Goal: Check status: Check status

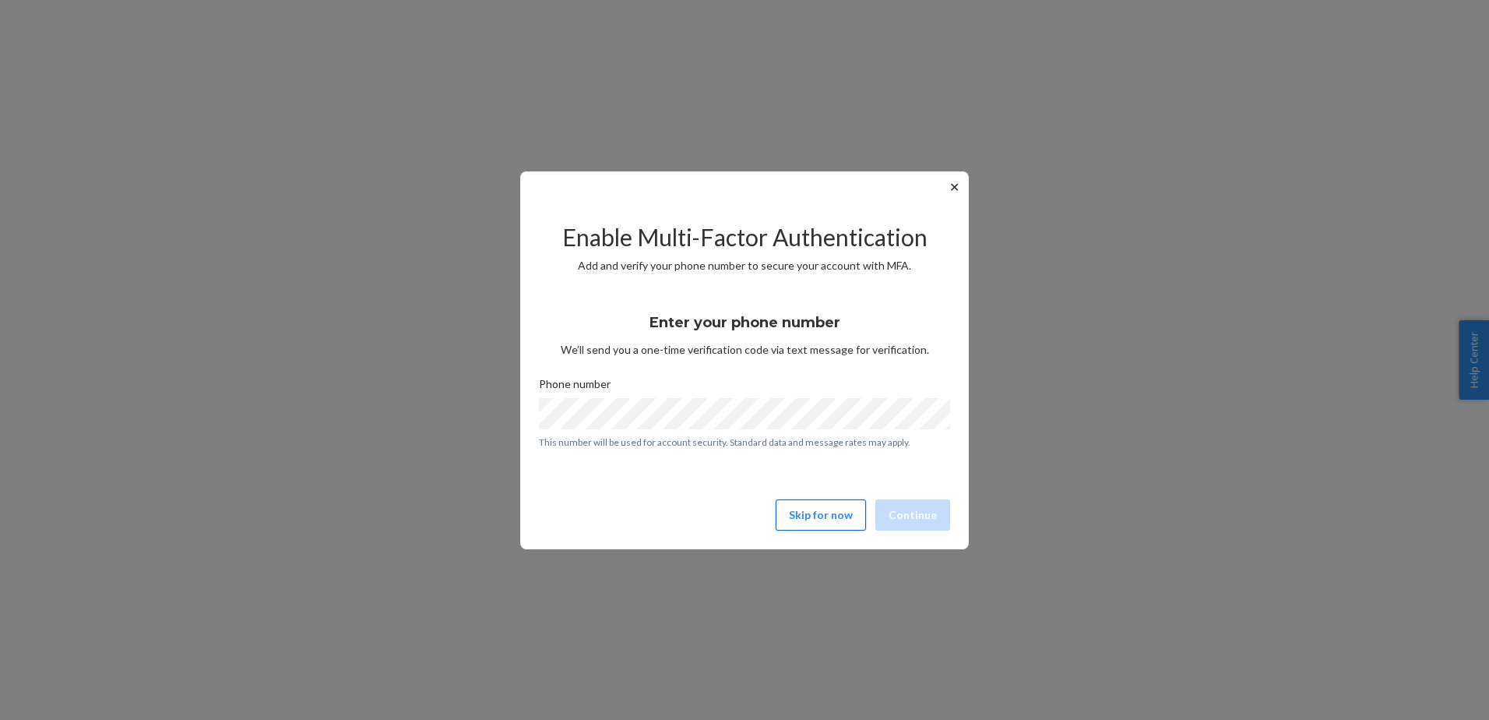
click at [829, 525] on button "Skip for now" at bounding box center [821, 514] width 90 height 31
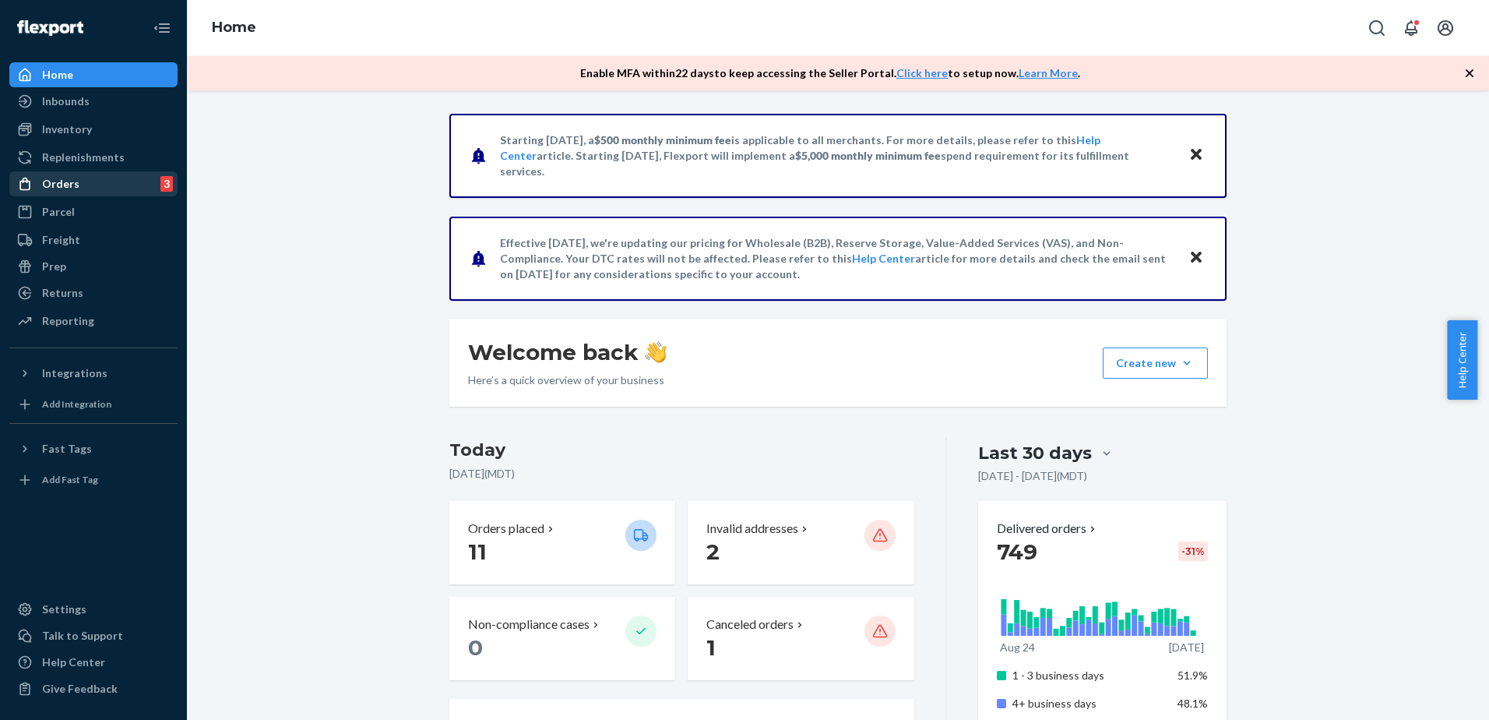
click at [65, 185] on div "Orders" at bounding box center [60, 184] width 37 height 16
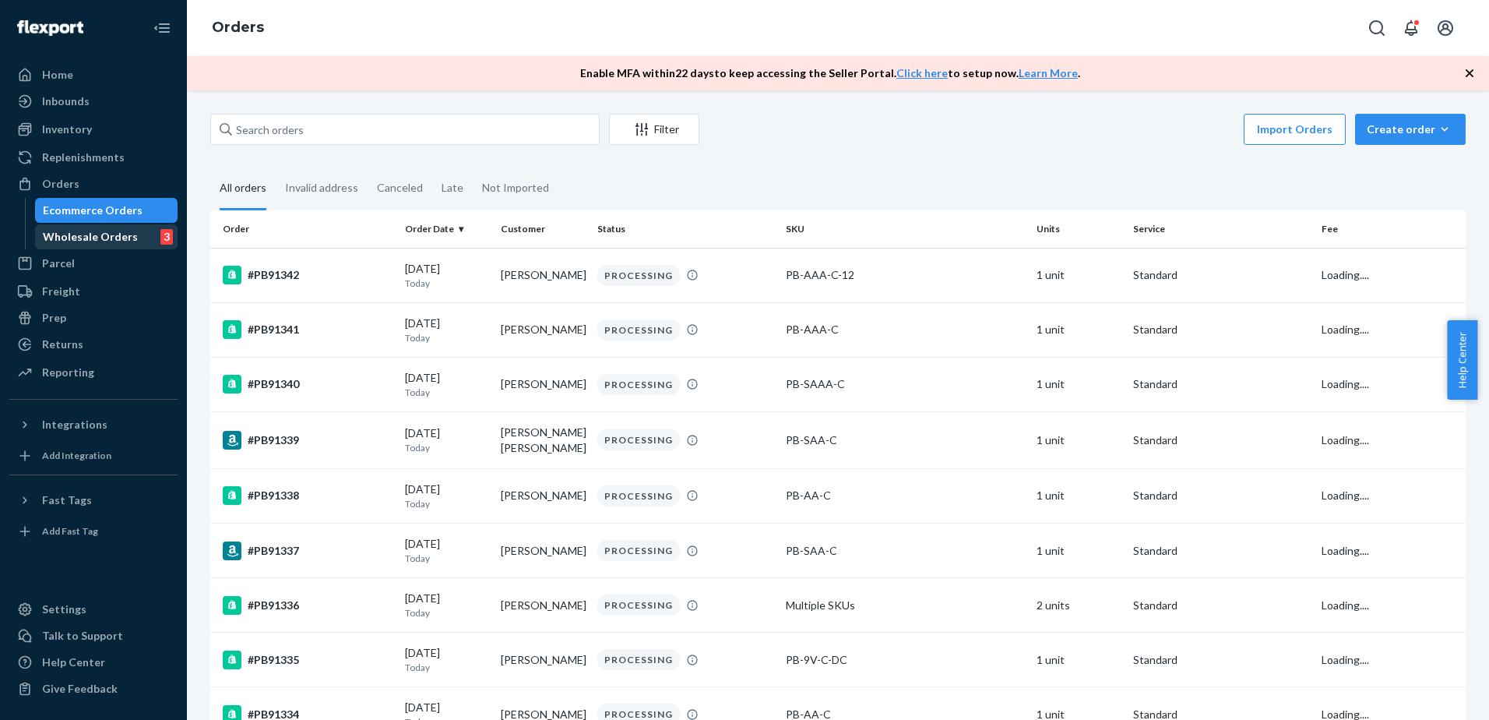
click at [82, 233] on div "Wholesale Orders" at bounding box center [90, 237] width 95 height 16
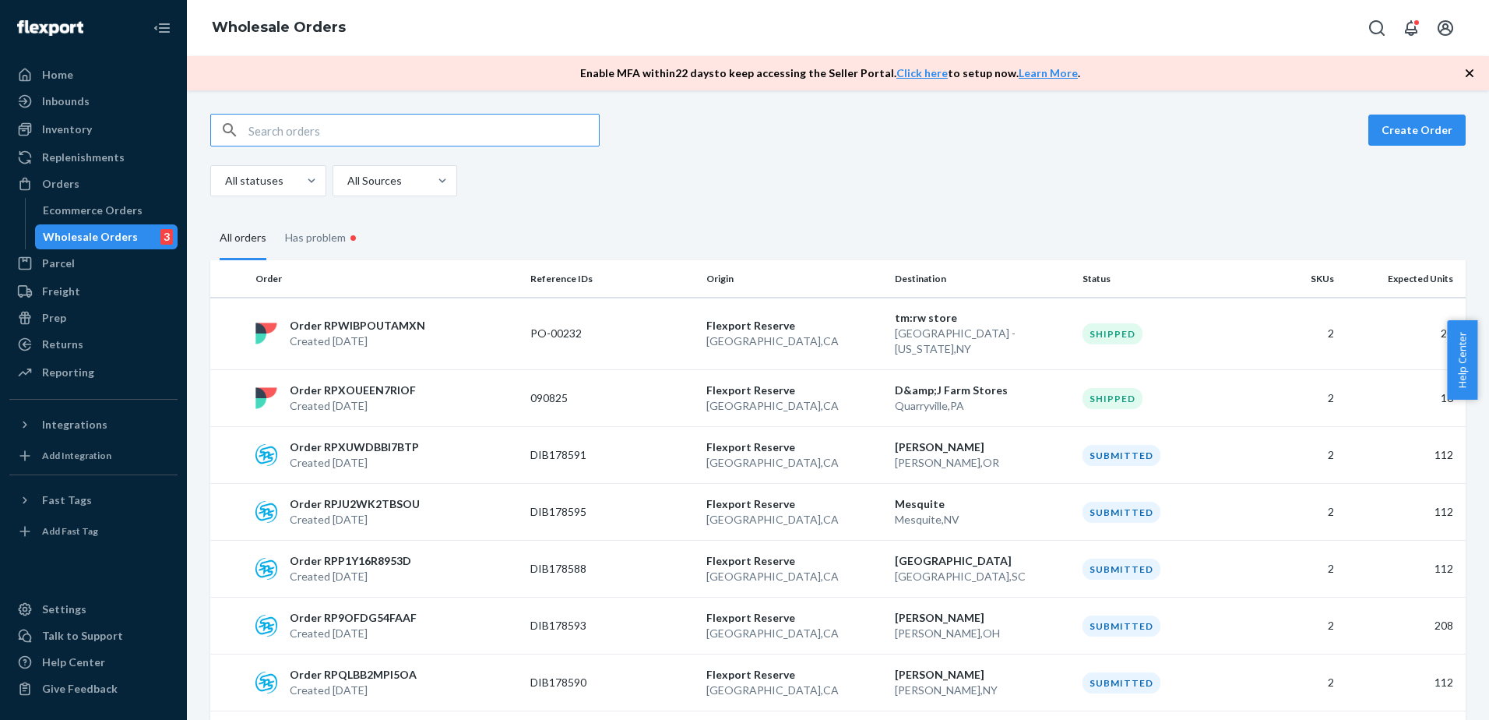
click at [293, 135] on input "text" at bounding box center [423, 129] width 350 height 31
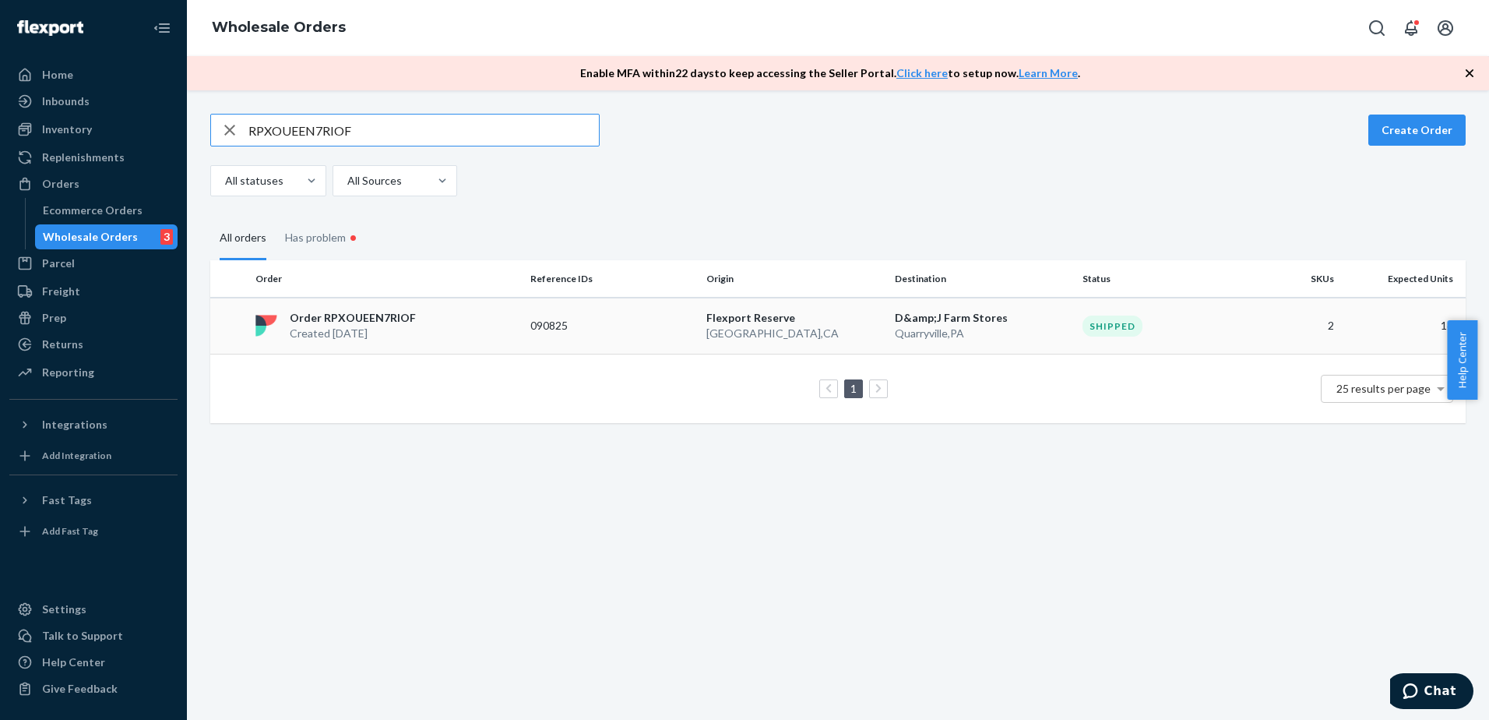
type input "RPXOUEEN7RIOF"
click at [368, 329] on p "Created [DATE]" at bounding box center [353, 333] width 126 height 16
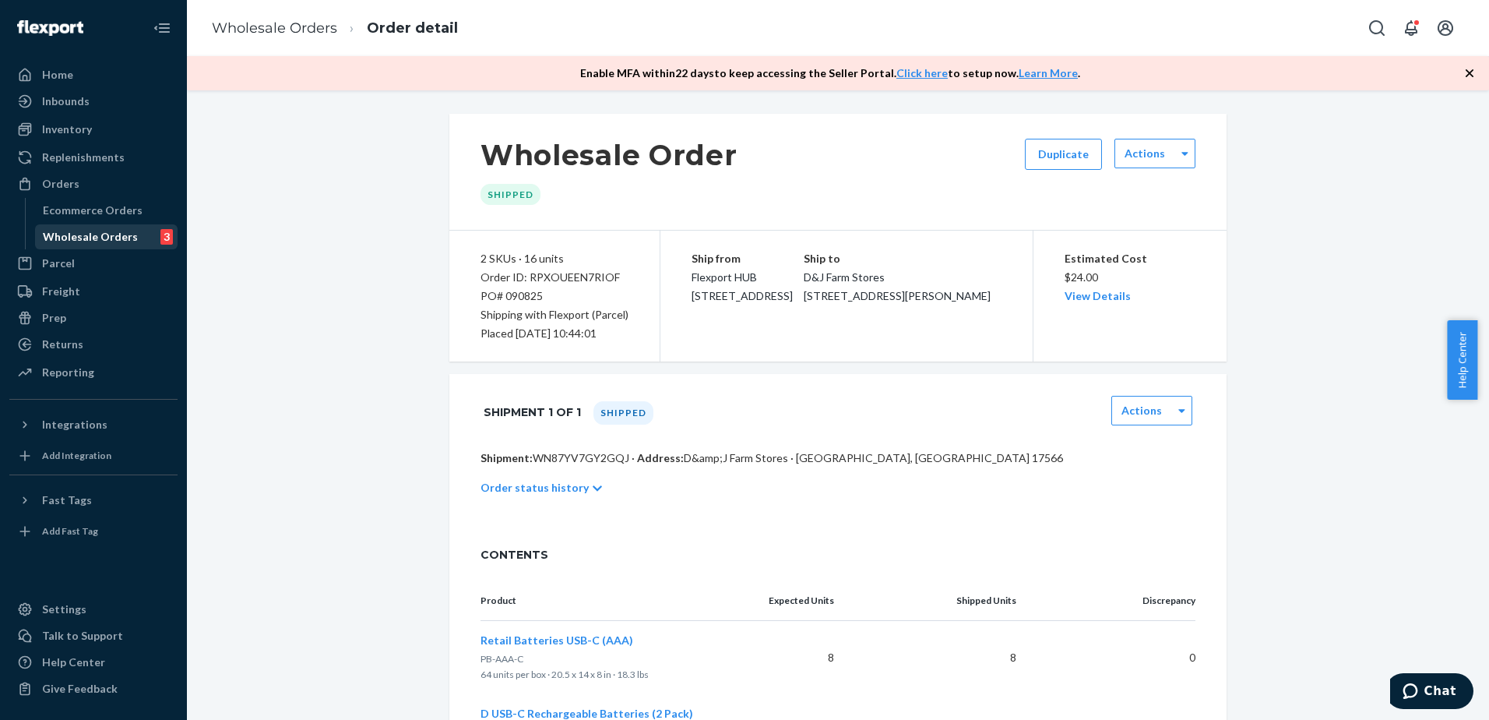
click at [82, 227] on div "Wholesale Orders 3" at bounding box center [107, 237] width 140 height 22
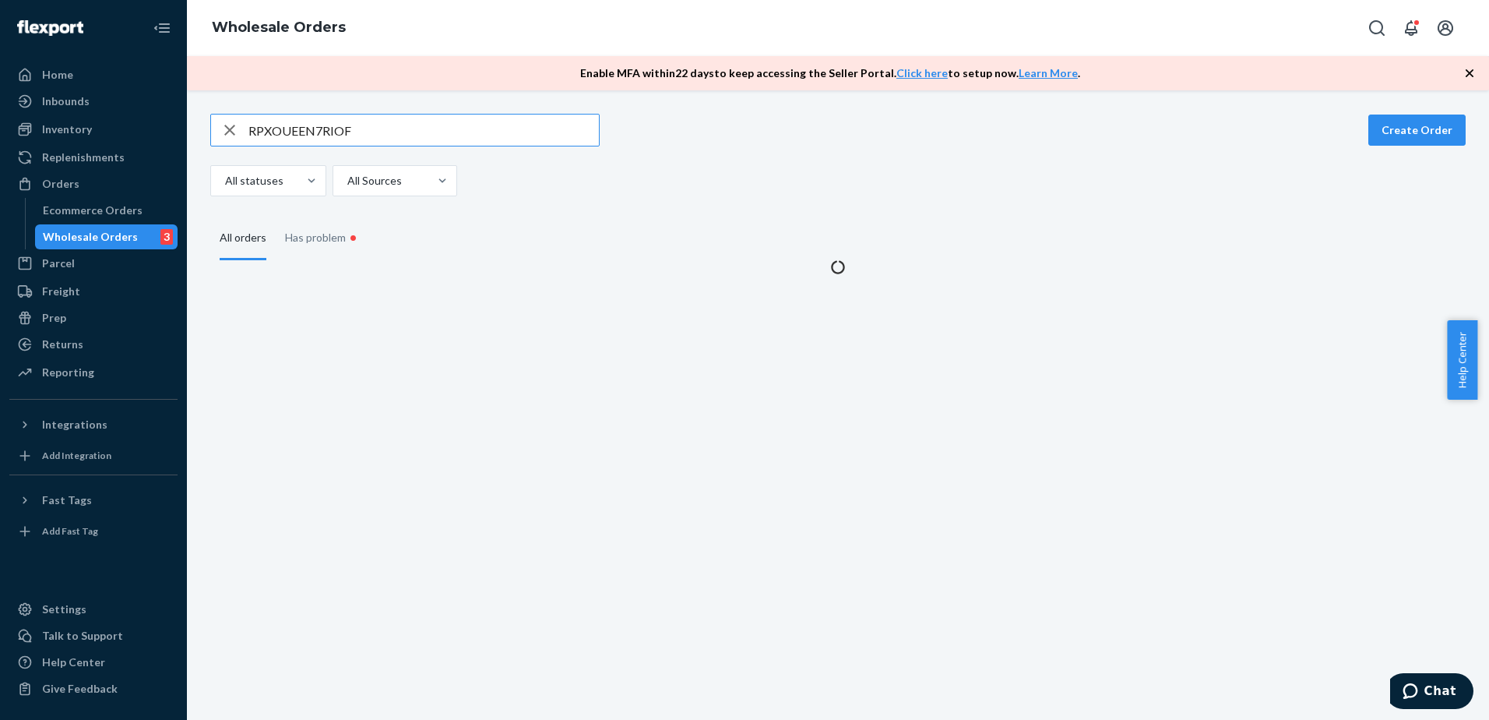
drag, startPoint x: 374, startPoint y: 132, endPoint x: 185, endPoint y: 145, distance: 189.7
click at [185, 145] on div "Home Inbounds Shipping Plans Problems Inventory Products Replenishments Orders …" at bounding box center [744, 360] width 1489 height 720
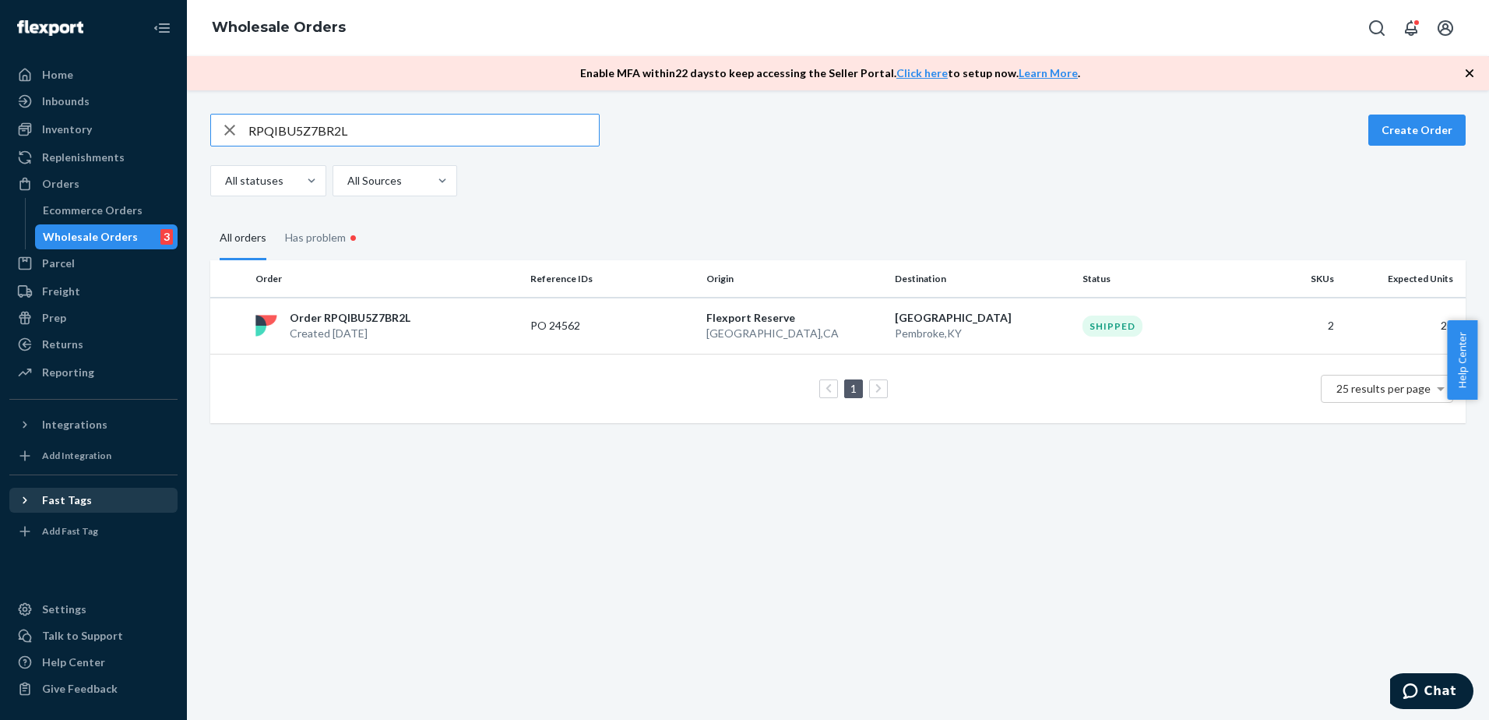
type input "RPQIBU5Z7BR2L"
drag, startPoint x: 387, startPoint y: 315, endPoint x: 318, endPoint y: 340, distance: 72.9
click at [387, 315] on p "Order RPQIBU5Z7BR2L" at bounding box center [350, 318] width 121 height 16
